Goal: Task Accomplishment & Management: Use online tool/utility

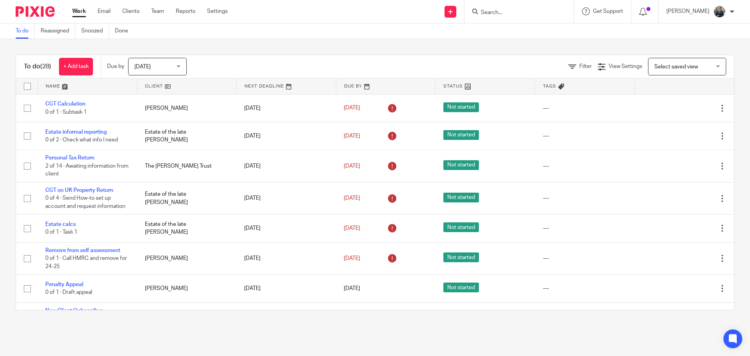
click at [530, 13] on input "Search" at bounding box center [515, 12] width 70 height 7
type input "katsa"
click at [526, 33] on link at bounding box center [526, 31] width 97 height 12
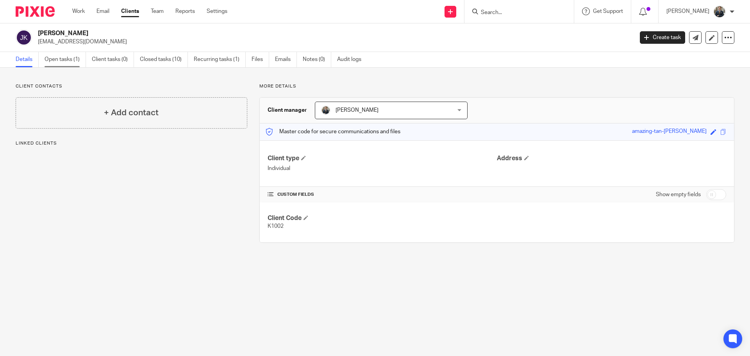
click at [63, 61] on link "Open tasks (1)" at bounding box center [65, 59] width 41 height 15
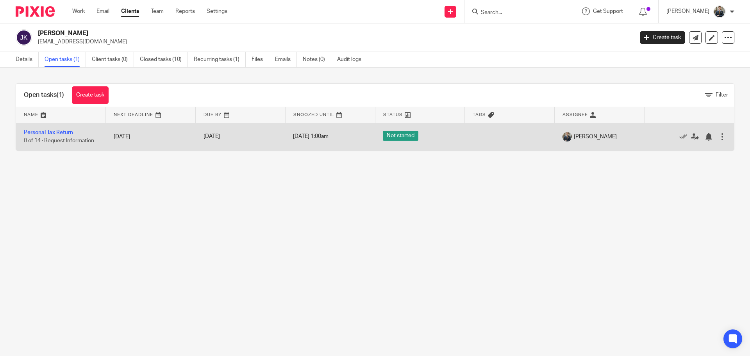
click at [45, 129] on td "Personal Tax Return 0 of 14 · Request Information" at bounding box center [61, 137] width 90 height 28
click at [45, 132] on link "Personal Tax Return" at bounding box center [48, 132] width 49 height 5
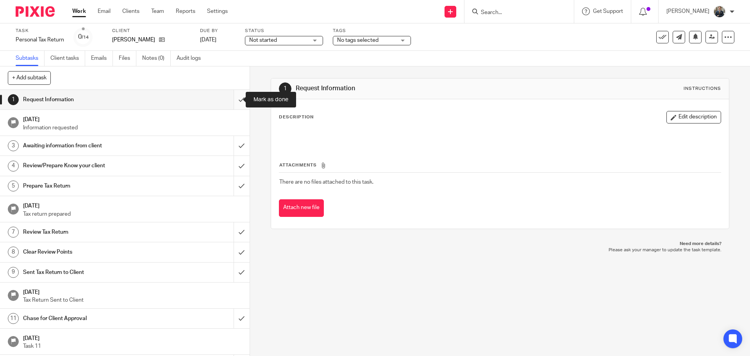
click at [227, 105] on input "submit" at bounding box center [125, 100] width 250 height 20
